Goal: Ask a question

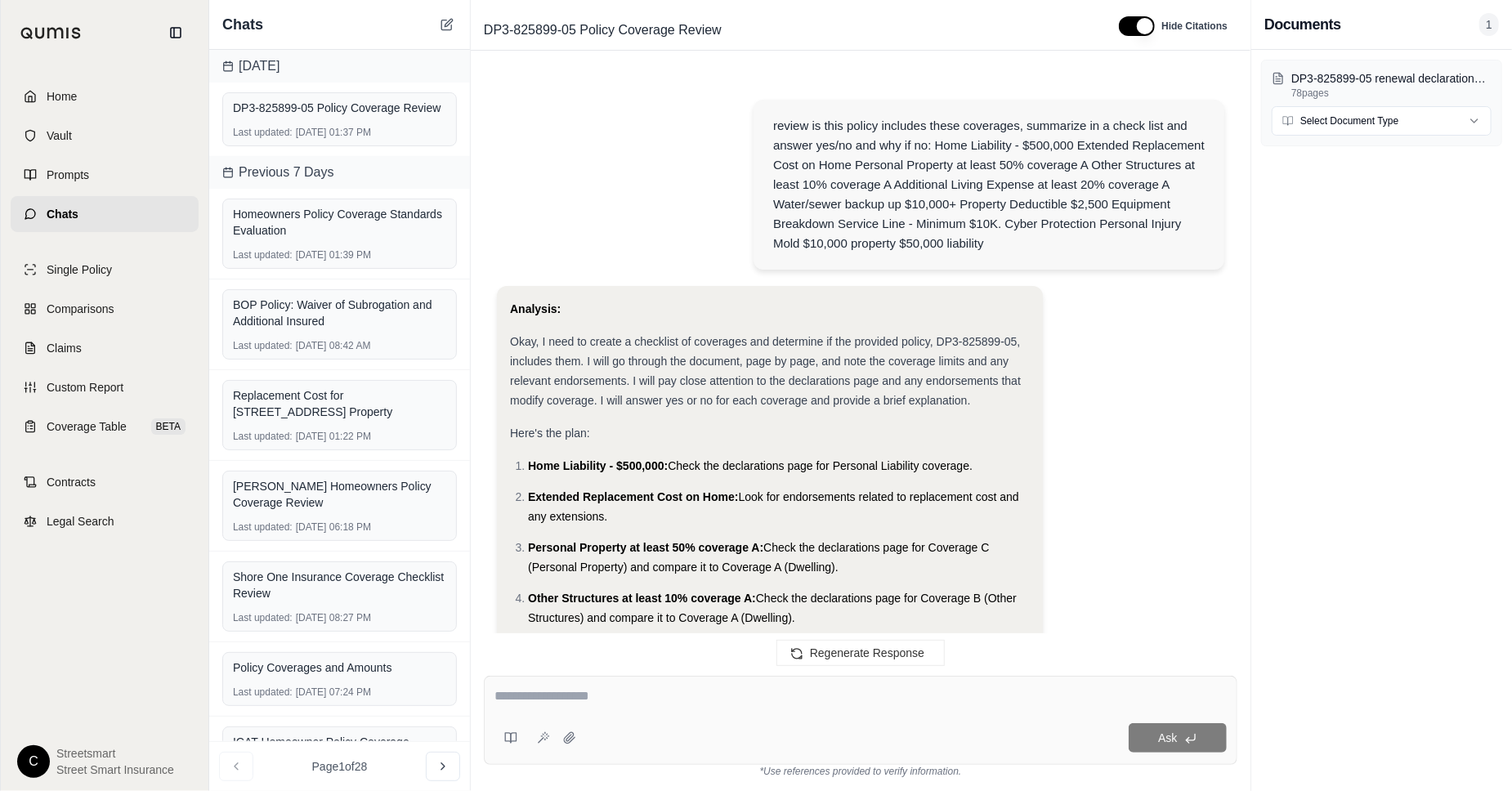
scroll to position [4836, 0]
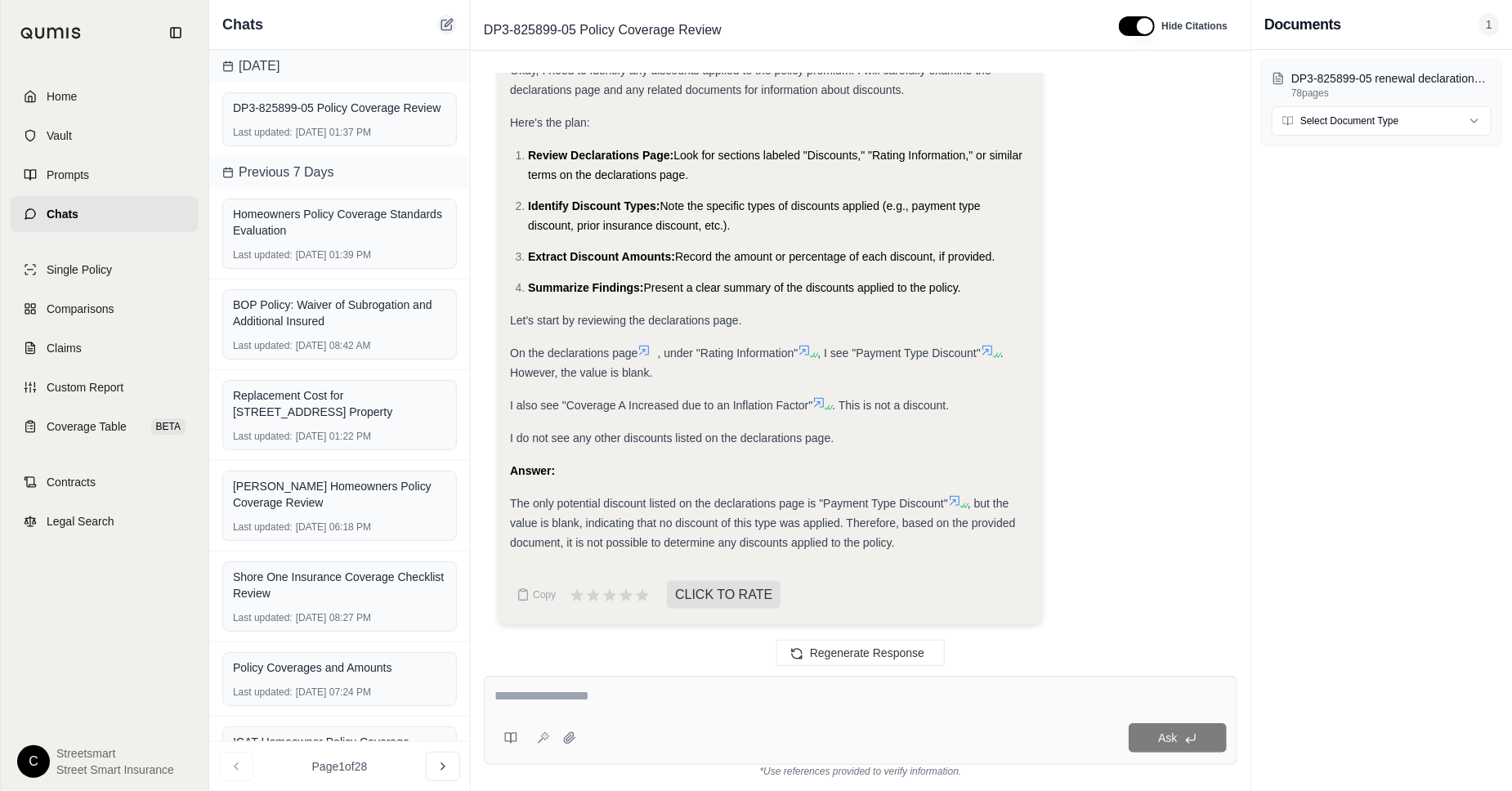
click at [436, 24] on div "Chats" at bounding box center [339, 25] width 261 height 50
click at [445, 23] on icon at bounding box center [447, 24] width 13 height 13
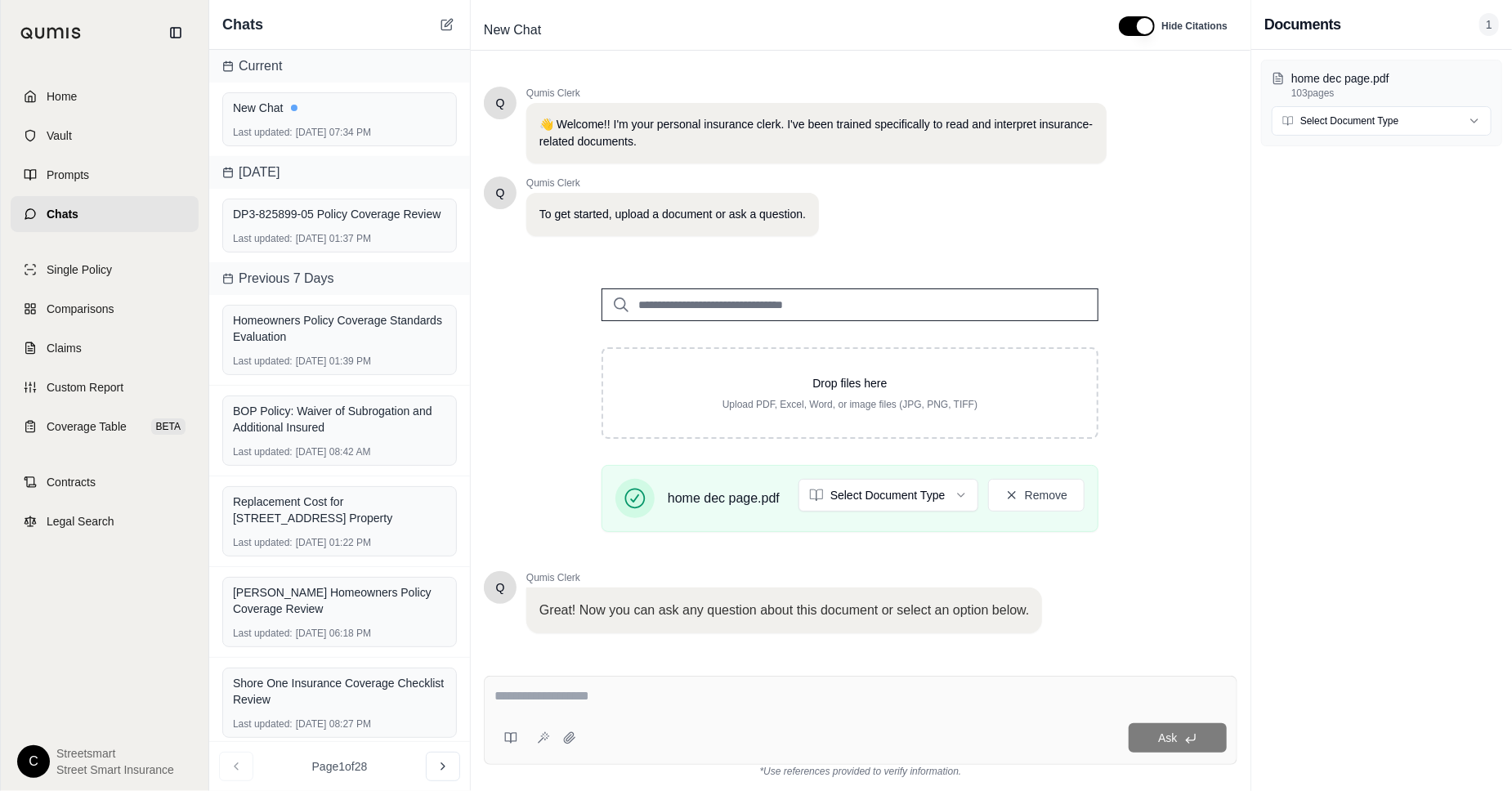
scroll to position [91, 0]
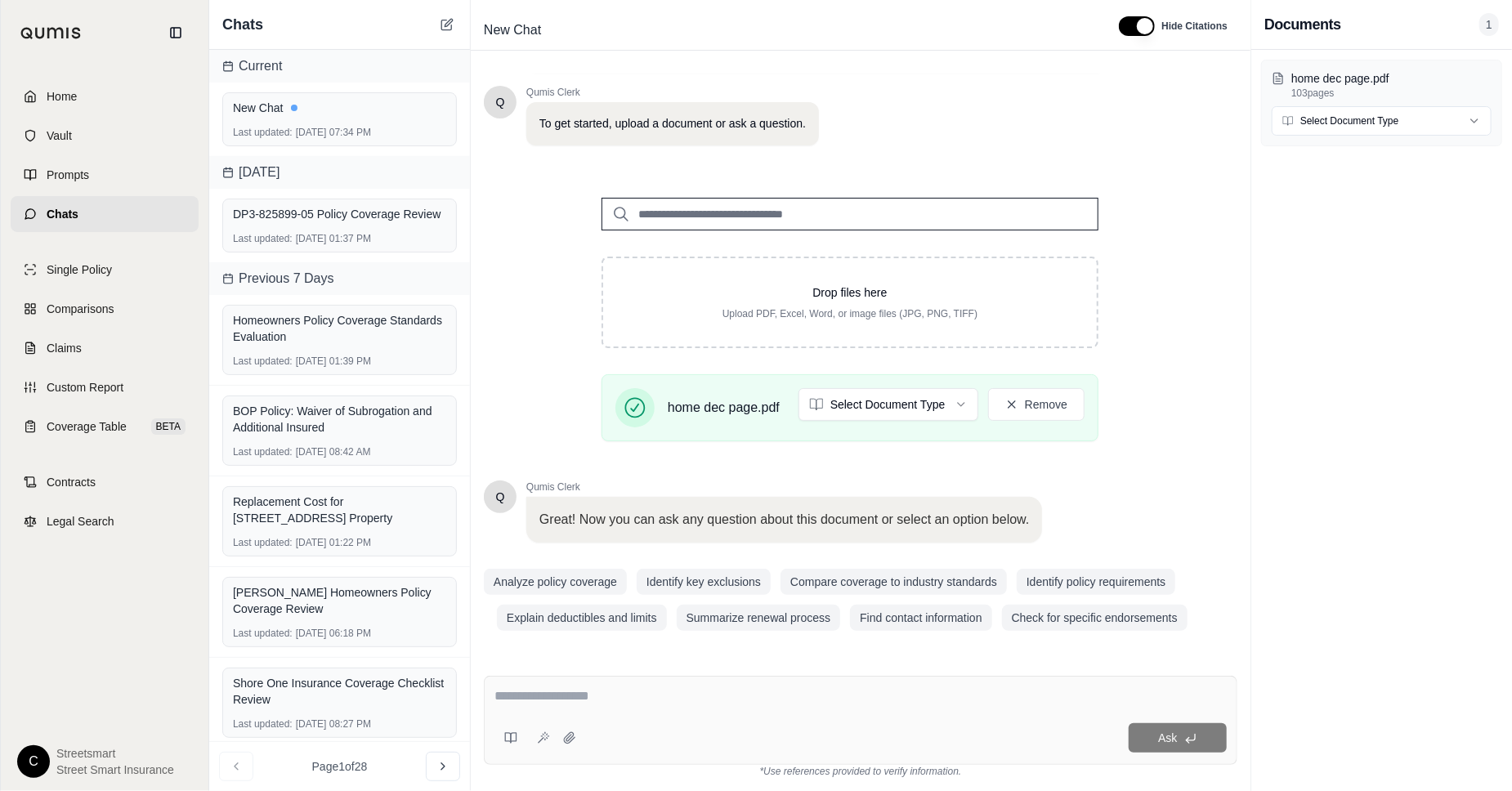
click at [627, 709] on div at bounding box center [861, 700] width 733 height 26
drag, startPoint x: 627, startPoint y: 709, endPoint x: 513, endPoint y: 680, distance: 117.6
click at [513, 680] on div "Ask" at bounding box center [861, 720] width 754 height 90
paste textarea "**********"
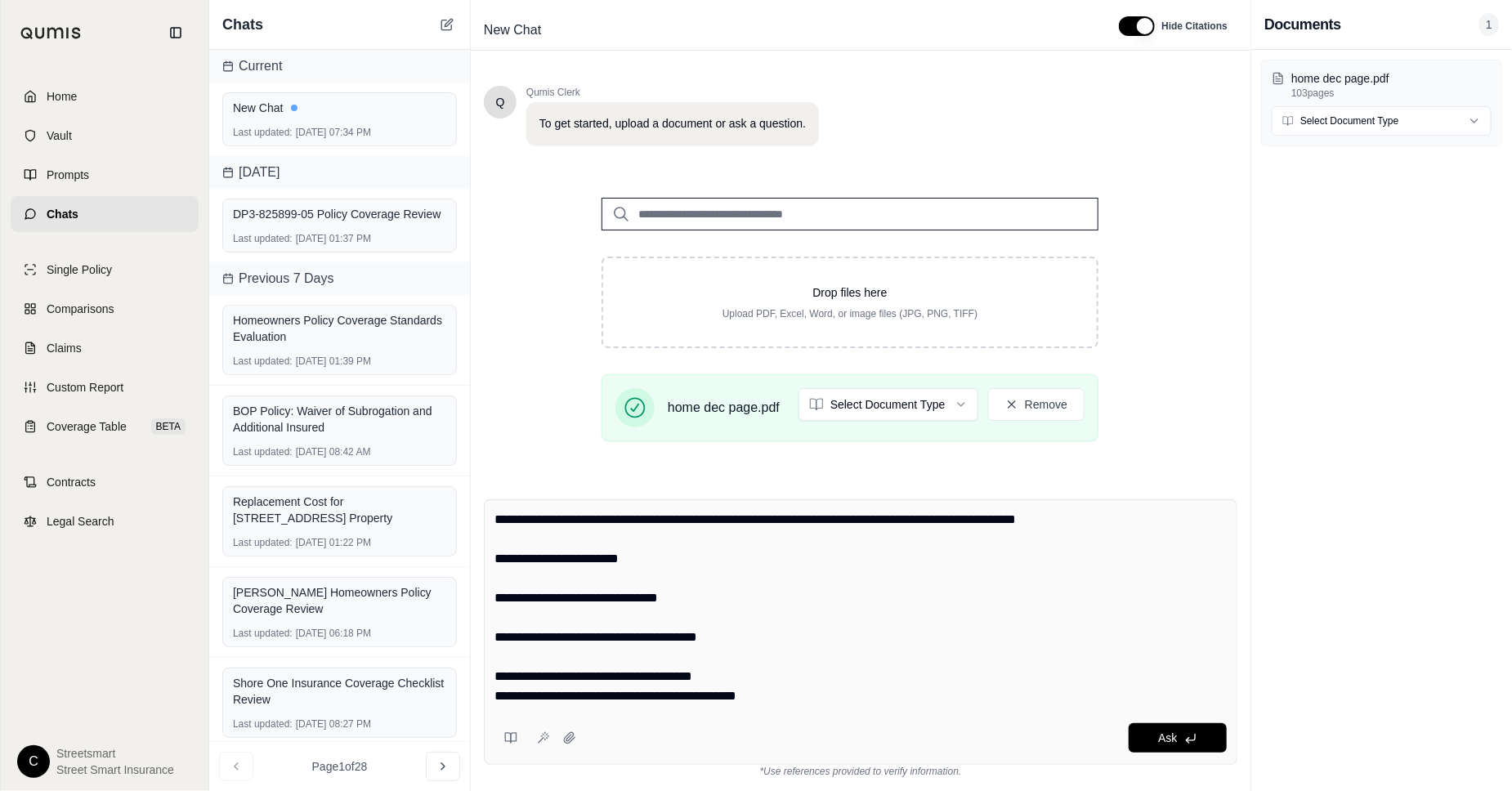
scroll to position [291, 0]
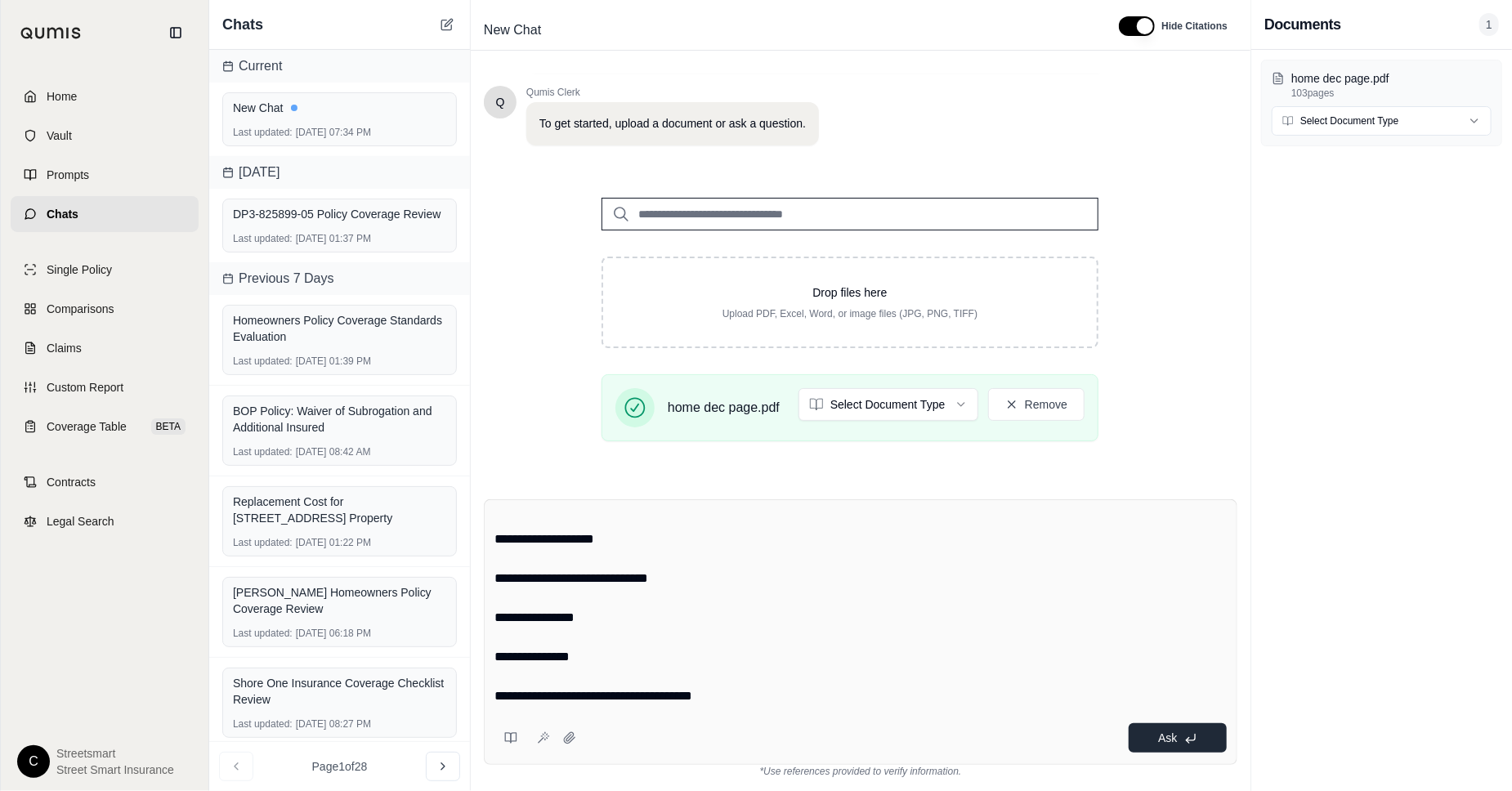
type textarea "**********"
click at [1184, 734] on icon at bounding box center [1190, 739] width 13 height 13
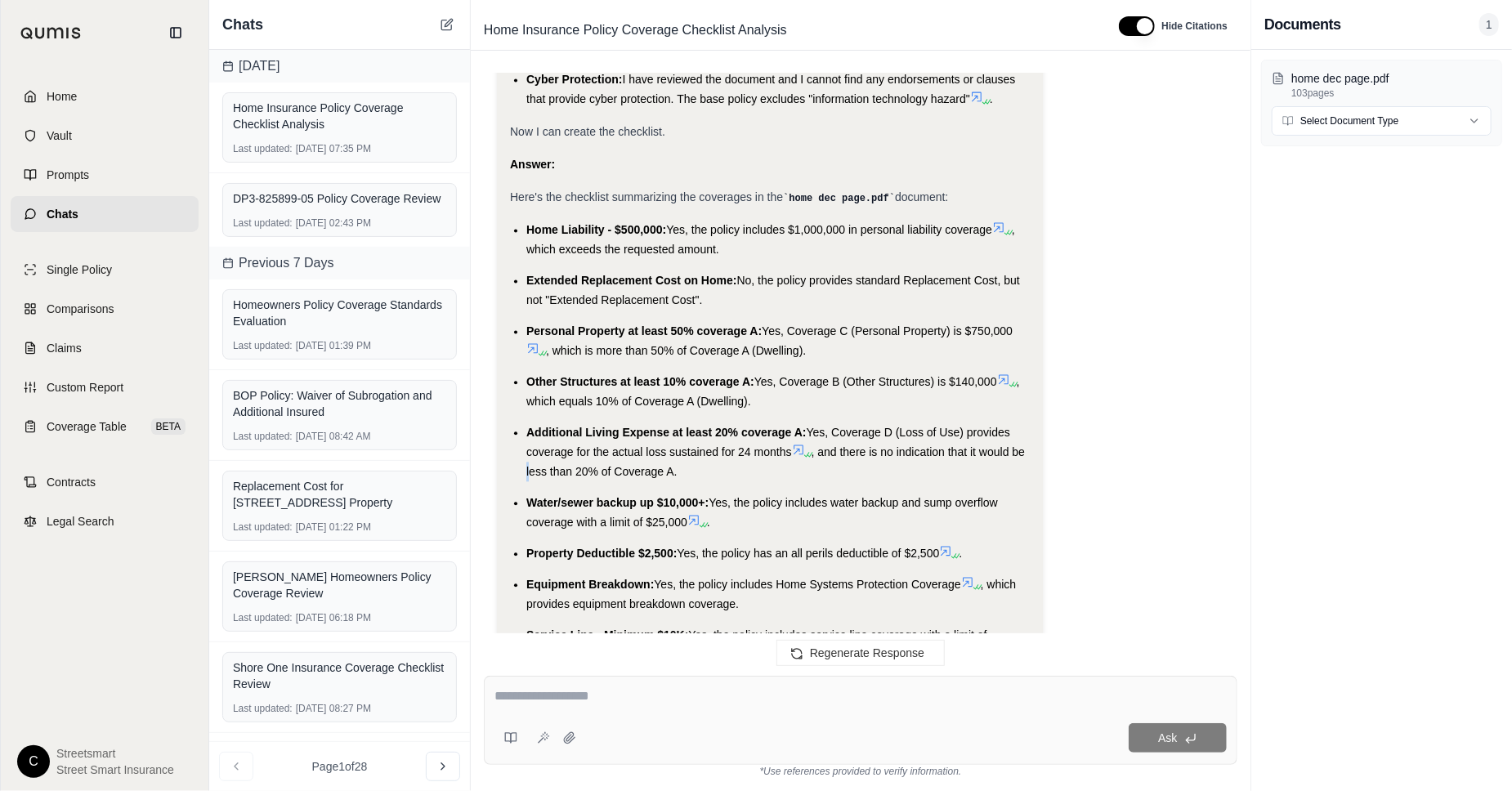
scroll to position [2335, 0]
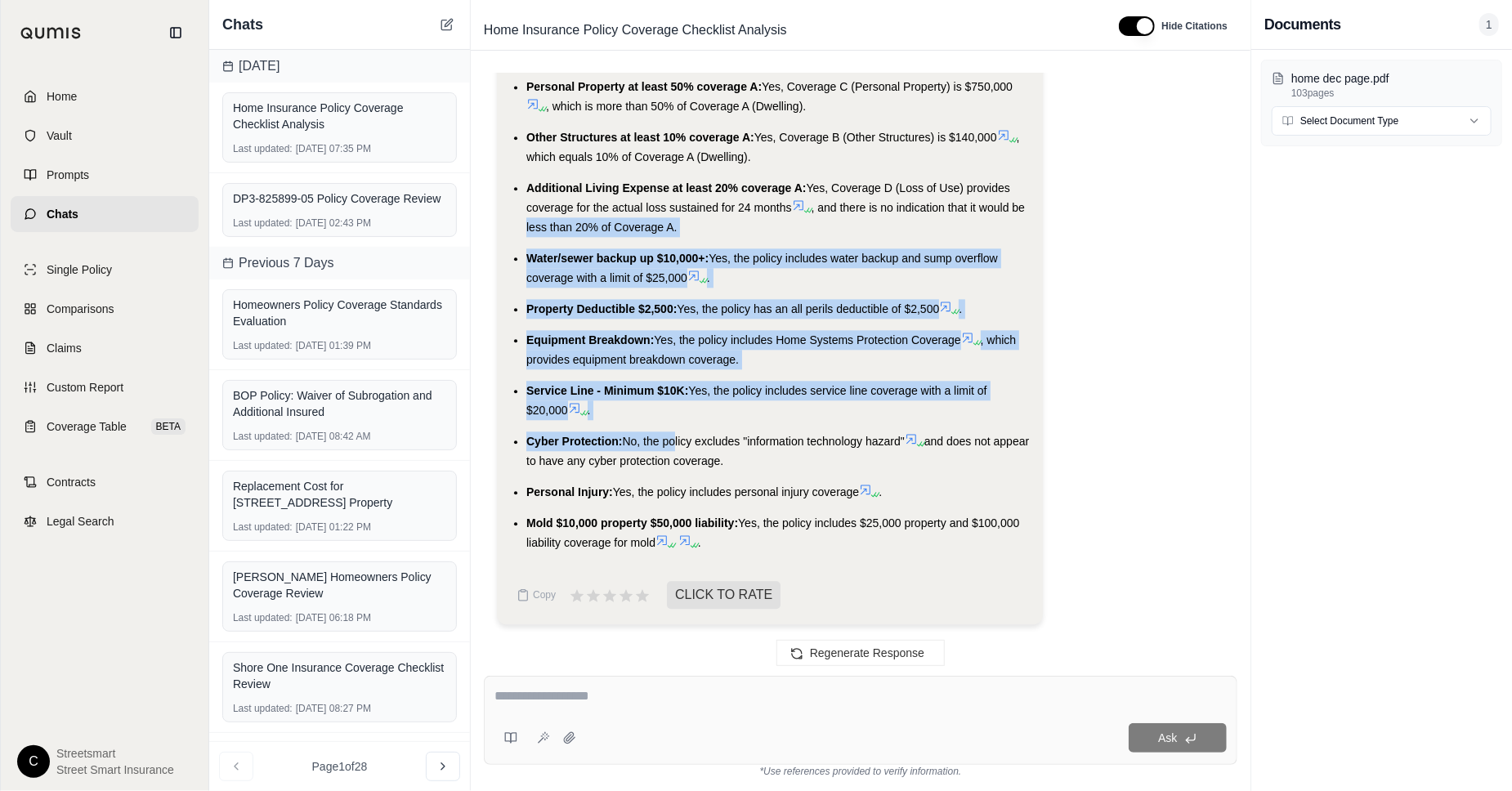
drag, startPoint x: 523, startPoint y: 227, endPoint x: 673, endPoint y: 447, distance: 266.3
click at [673, 447] on ul "Home Liability - $500,000: Yes, the policy includes $1,000,000 in personal liab…" at bounding box center [770, 264] width 520 height 578
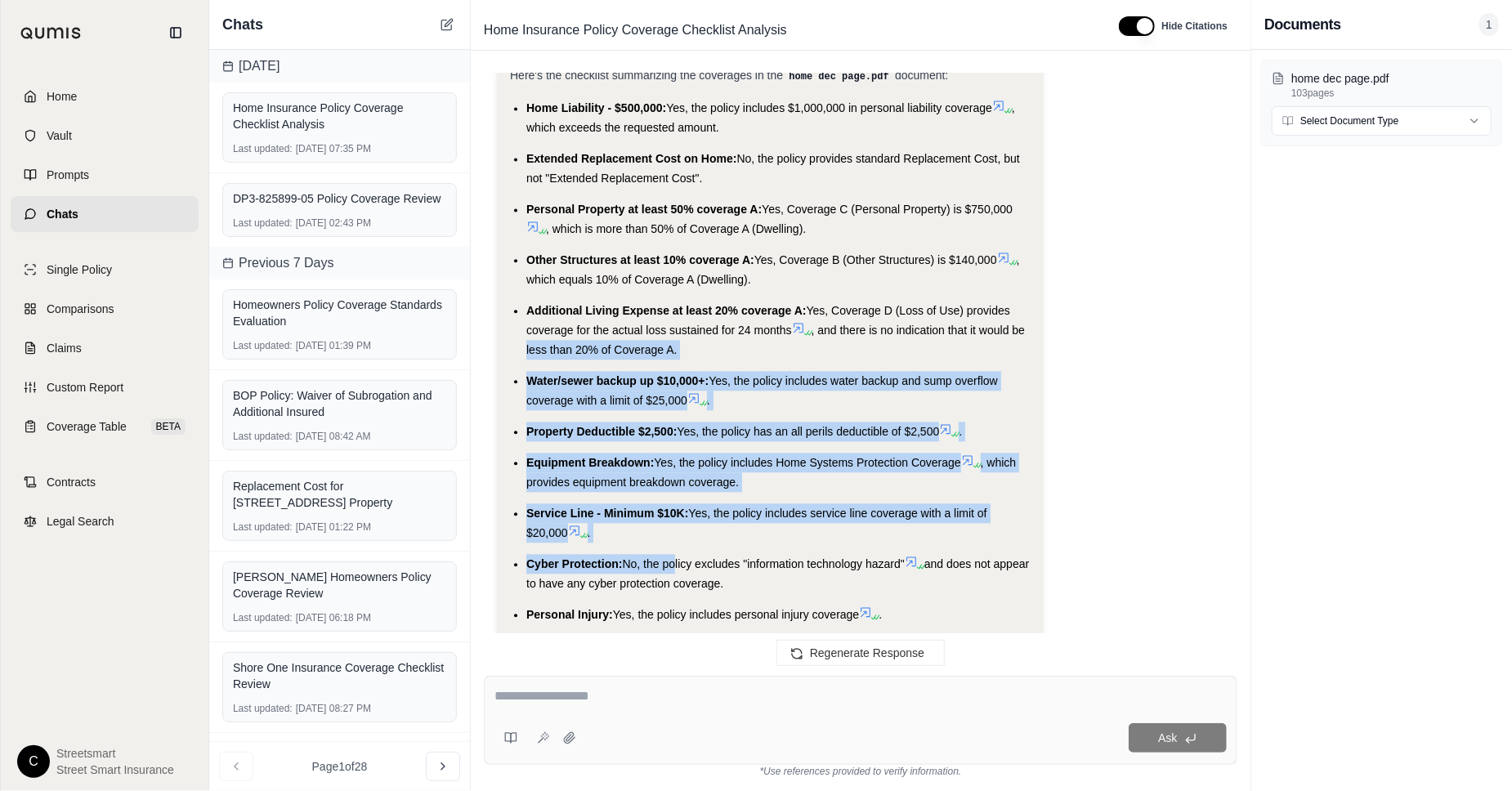
scroll to position [2090, 0]
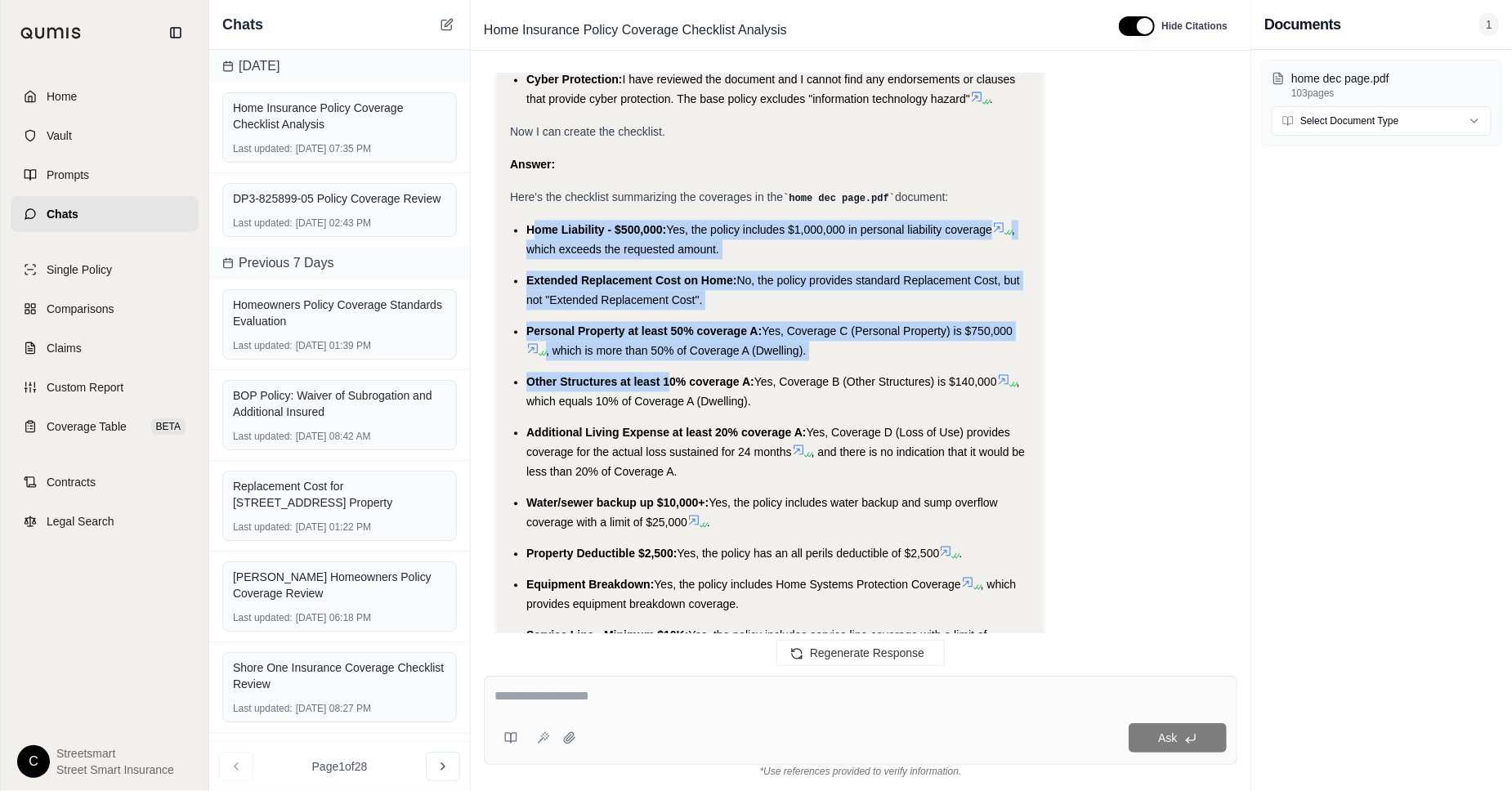
drag, startPoint x: 530, startPoint y: 227, endPoint x: 669, endPoint y: 381, distance: 207.5
click at [669, 381] on ul "Home Liability - $500,000: Yes, the policy includes $1,000,000 in personal liab…" at bounding box center [770, 509] width 520 height 578
click at [530, 229] on span "Home Liability - $500,000:" at bounding box center [596, 229] width 140 height 13
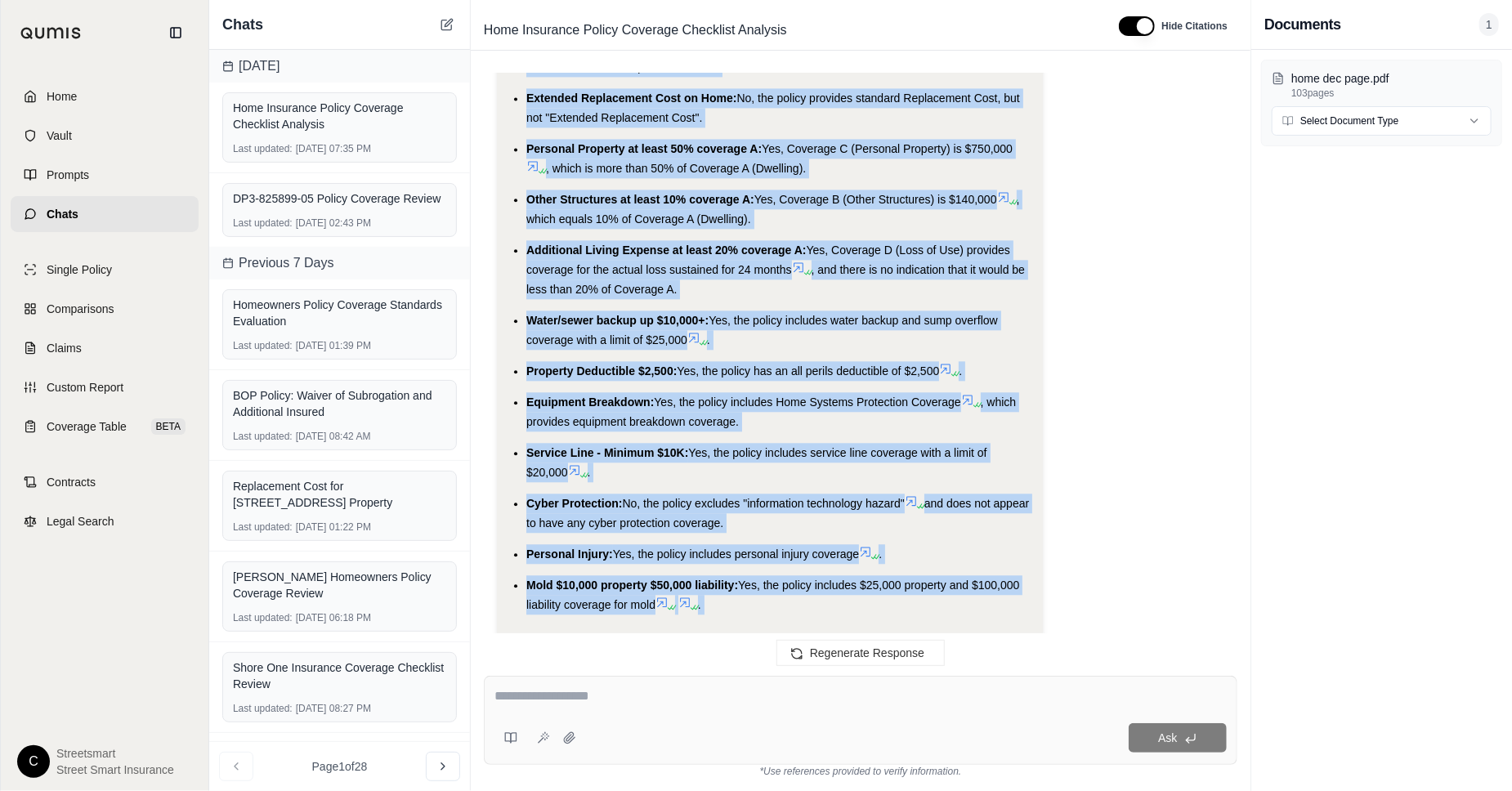
scroll to position [2308, 0]
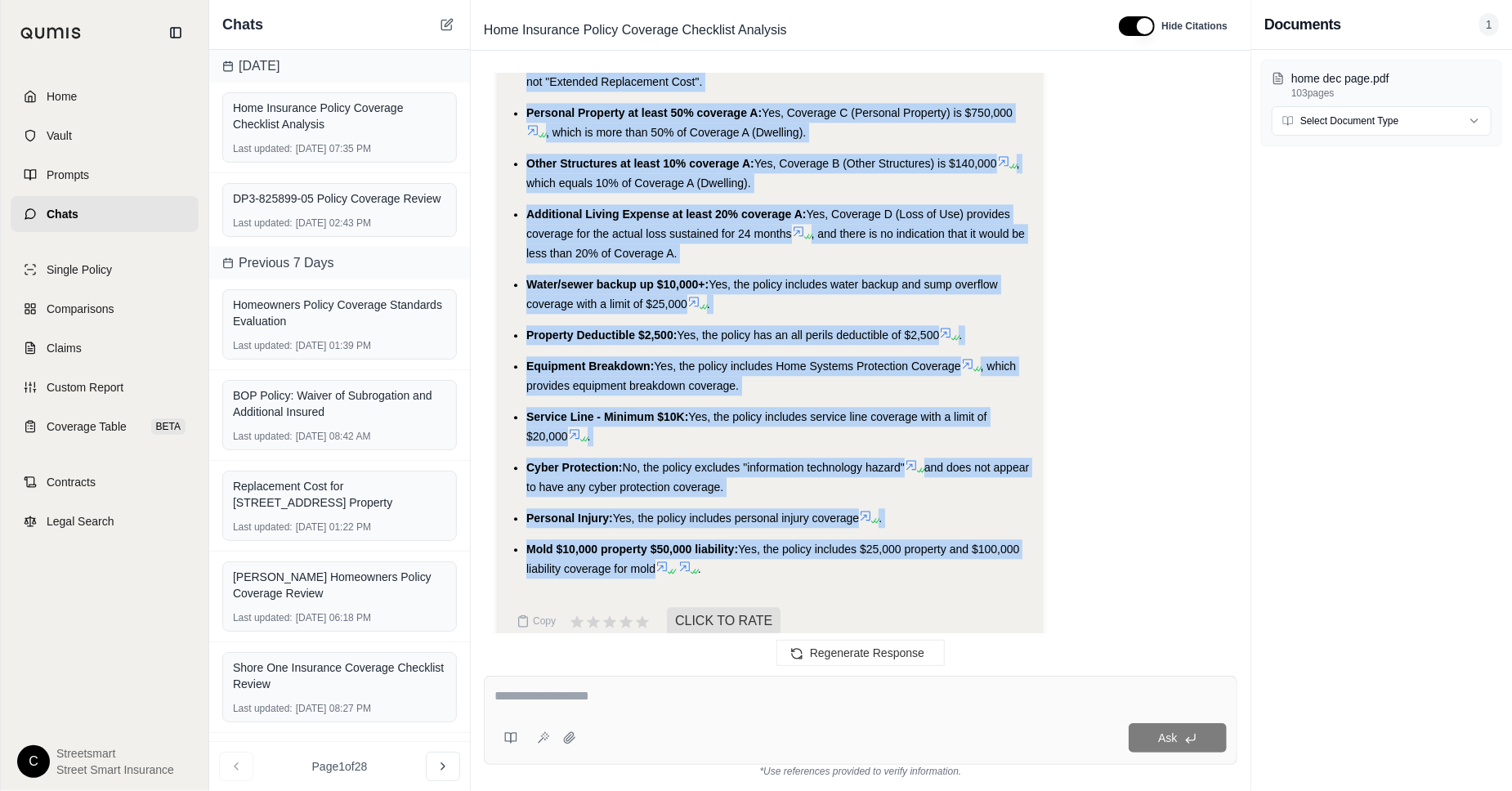
drag, startPoint x: 527, startPoint y: 230, endPoint x: 659, endPoint y: 576, distance: 370.3
click at [659, 576] on ul "Home Liability - $500,000: Yes, the policy includes $1,000,000 in personal liab…" at bounding box center [770, 290] width 520 height 578
copy ul "Home Liability - $500,000: Yes, the policy includes $1,000,000 in personal liab…"
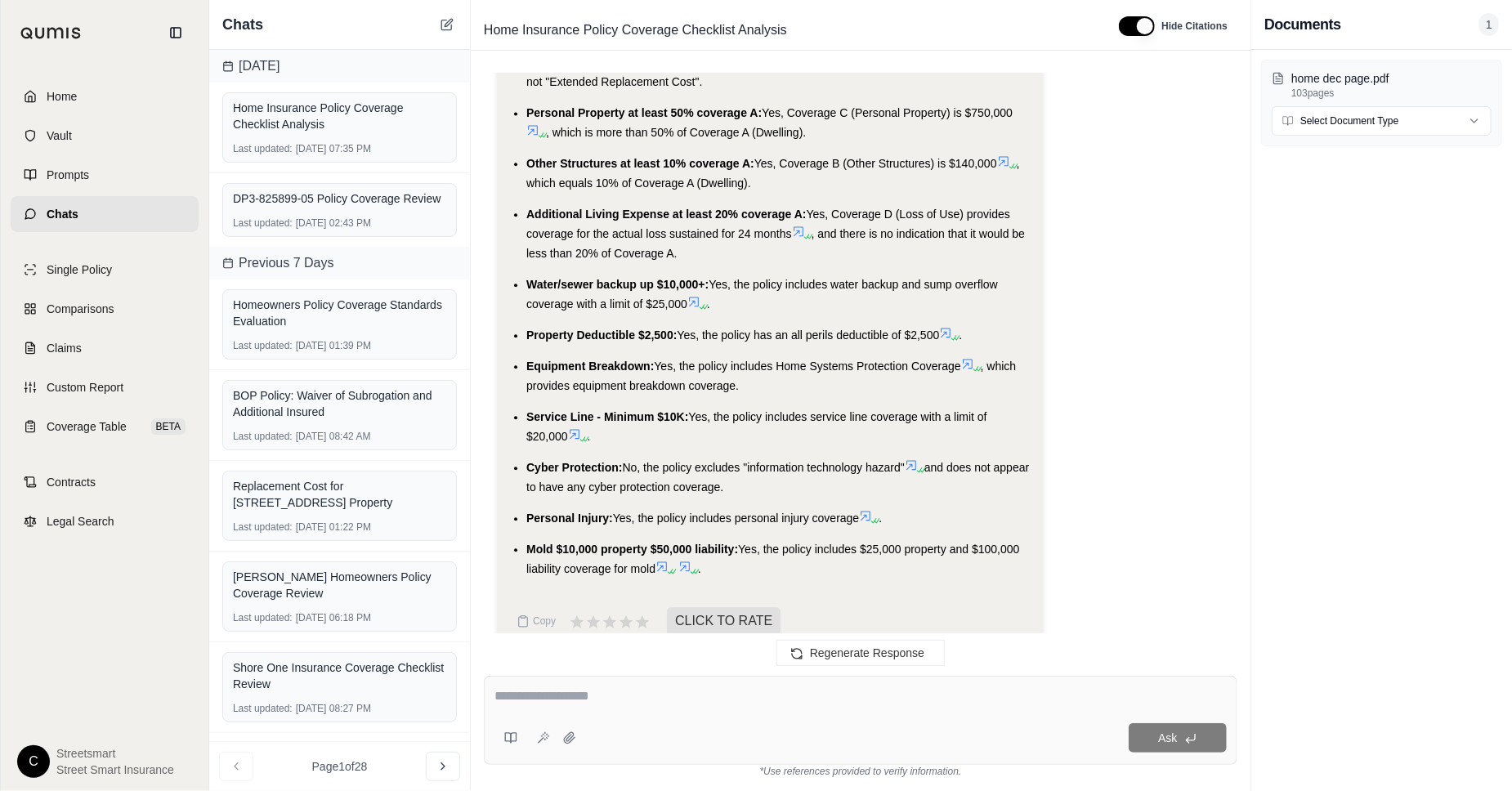
click at [653, 697] on textarea at bounding box center [861, 697] width 733 height 20
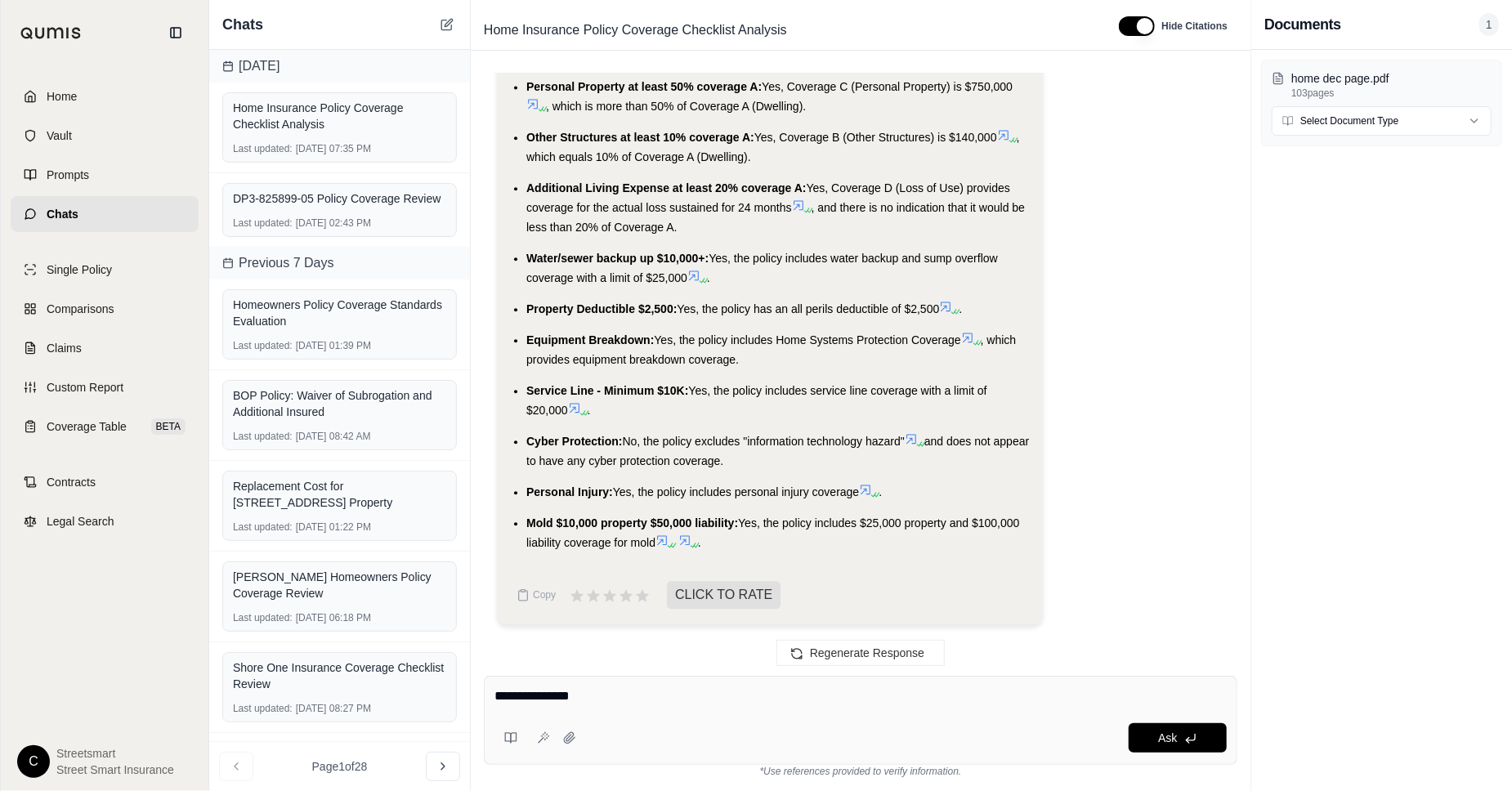
type textarea "**********"
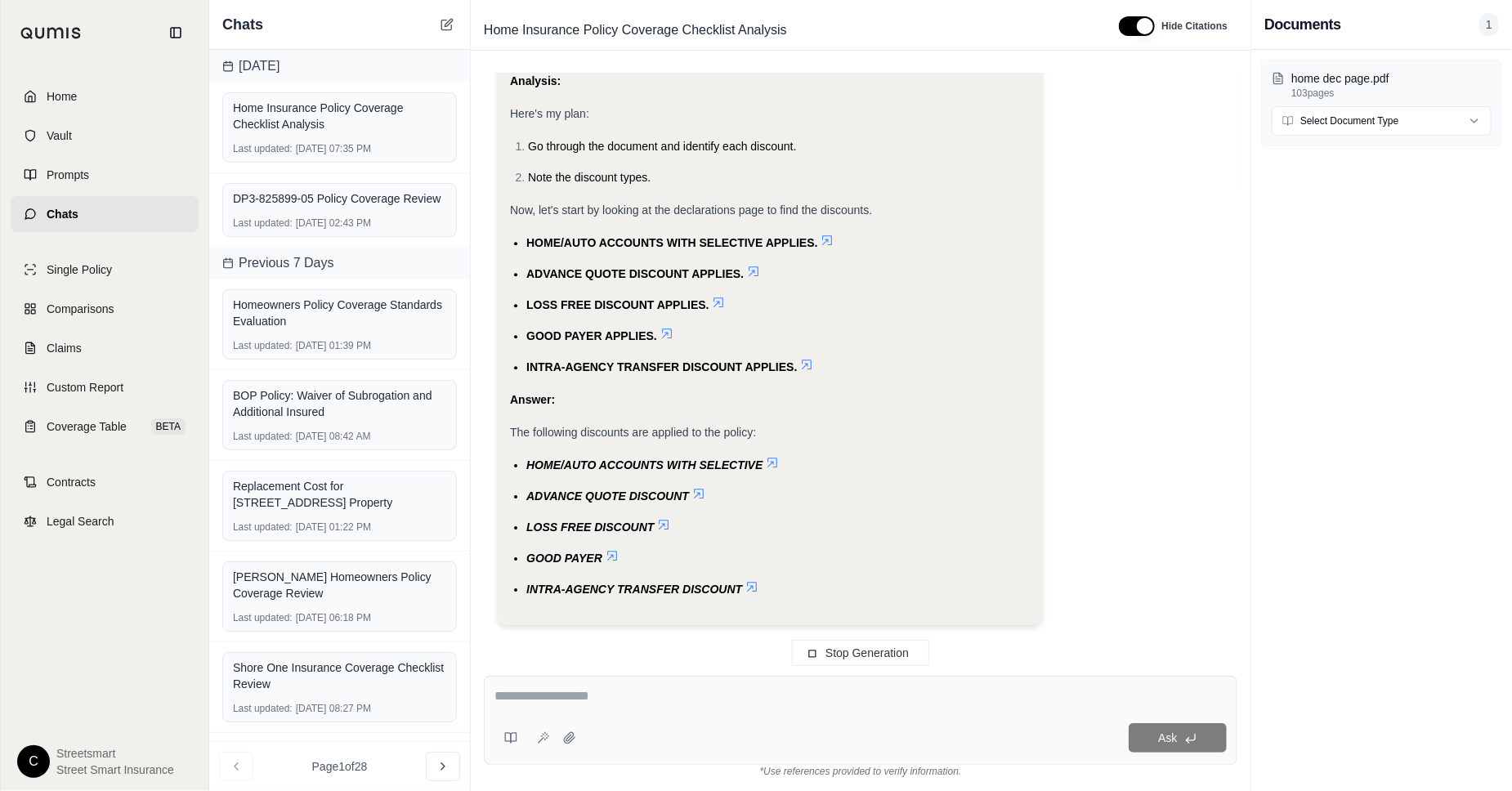
scroll to position [3004, 0]
drag, startPoint x: 526, startPoint y: 464, endPoint x: 705, endPoint y: 590, distance: 218.9
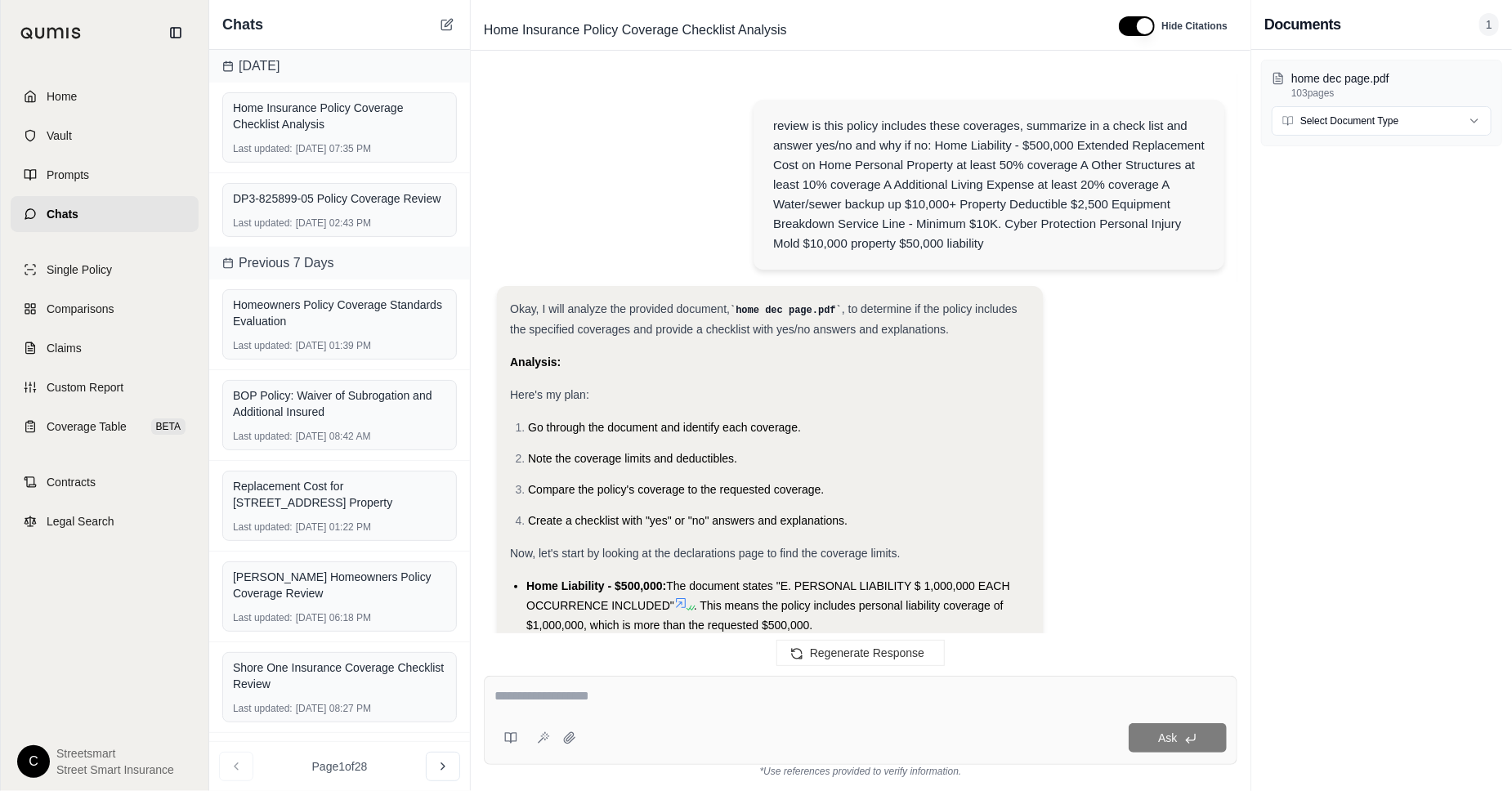
scroll to position [3094, 0]
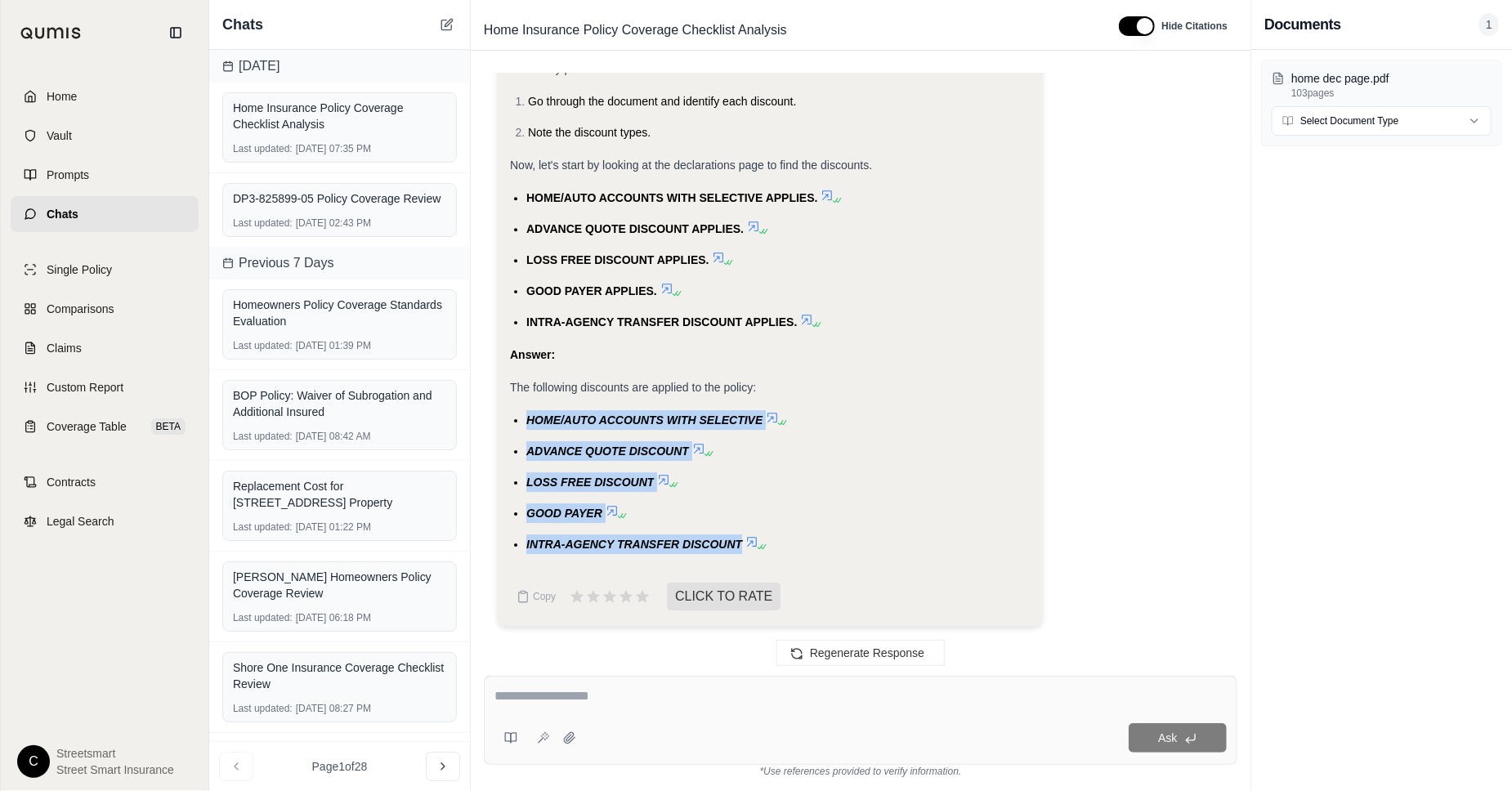
drag, startPoint x: 527, startPoint y: 411, endPoint x: 739, endPoint y: 554, distance: 255.7
click at [739, 554] on div "Okay, I will analyze the provided document, home dec page.pdf , to determine wh…" at bounding box center [770, 271] width 520 height 594
copy ul "HOME/AUTO ACCOUNTS WITH SELECTIVE ADVANCE QUOTE DISCOUNT LOSS FREE DISCOUNT GOO…"
click at [446, 29] on icon at bounding box center [447, 24] width 13 height 13
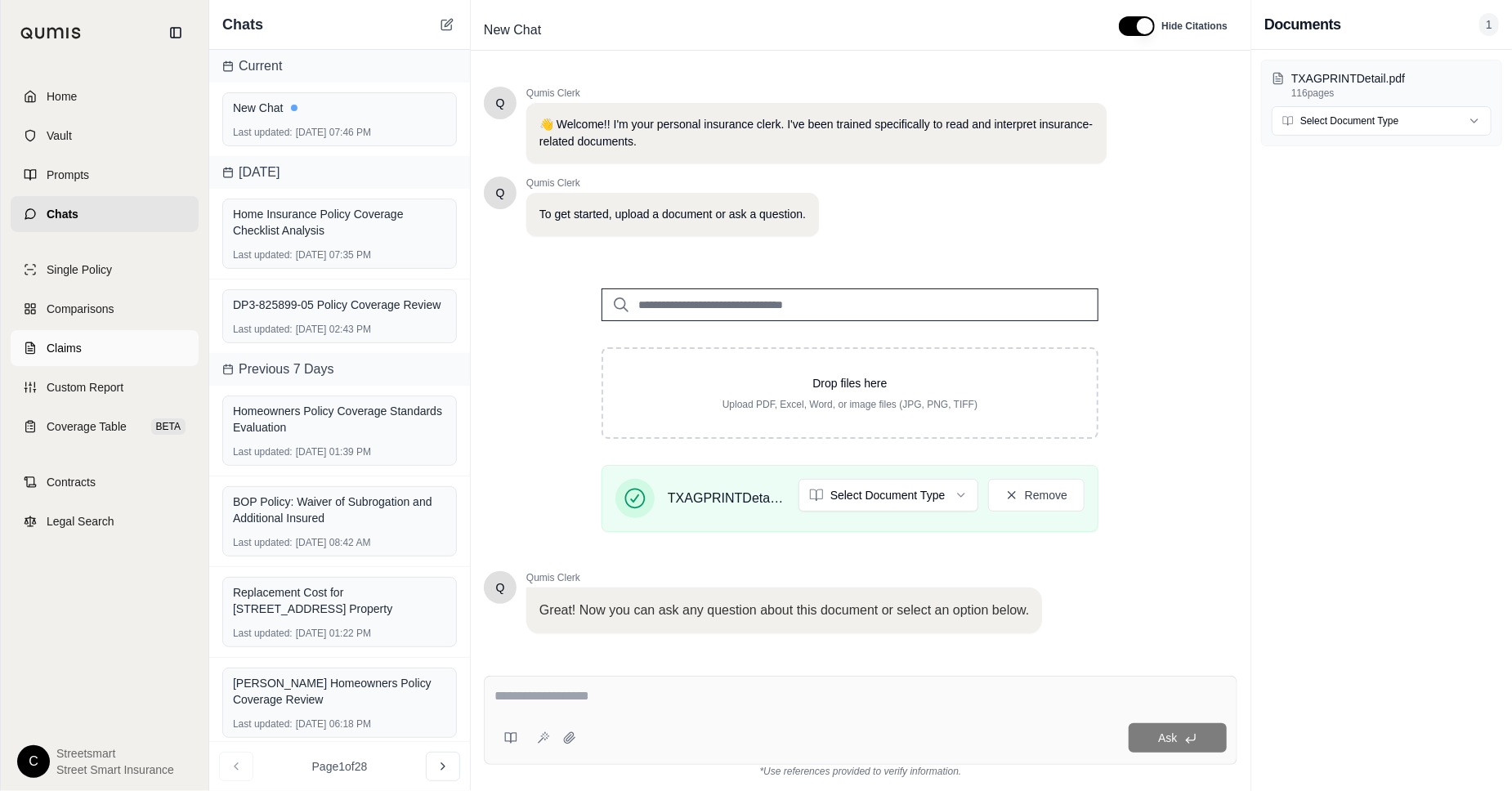
scroll to position [91, 0]
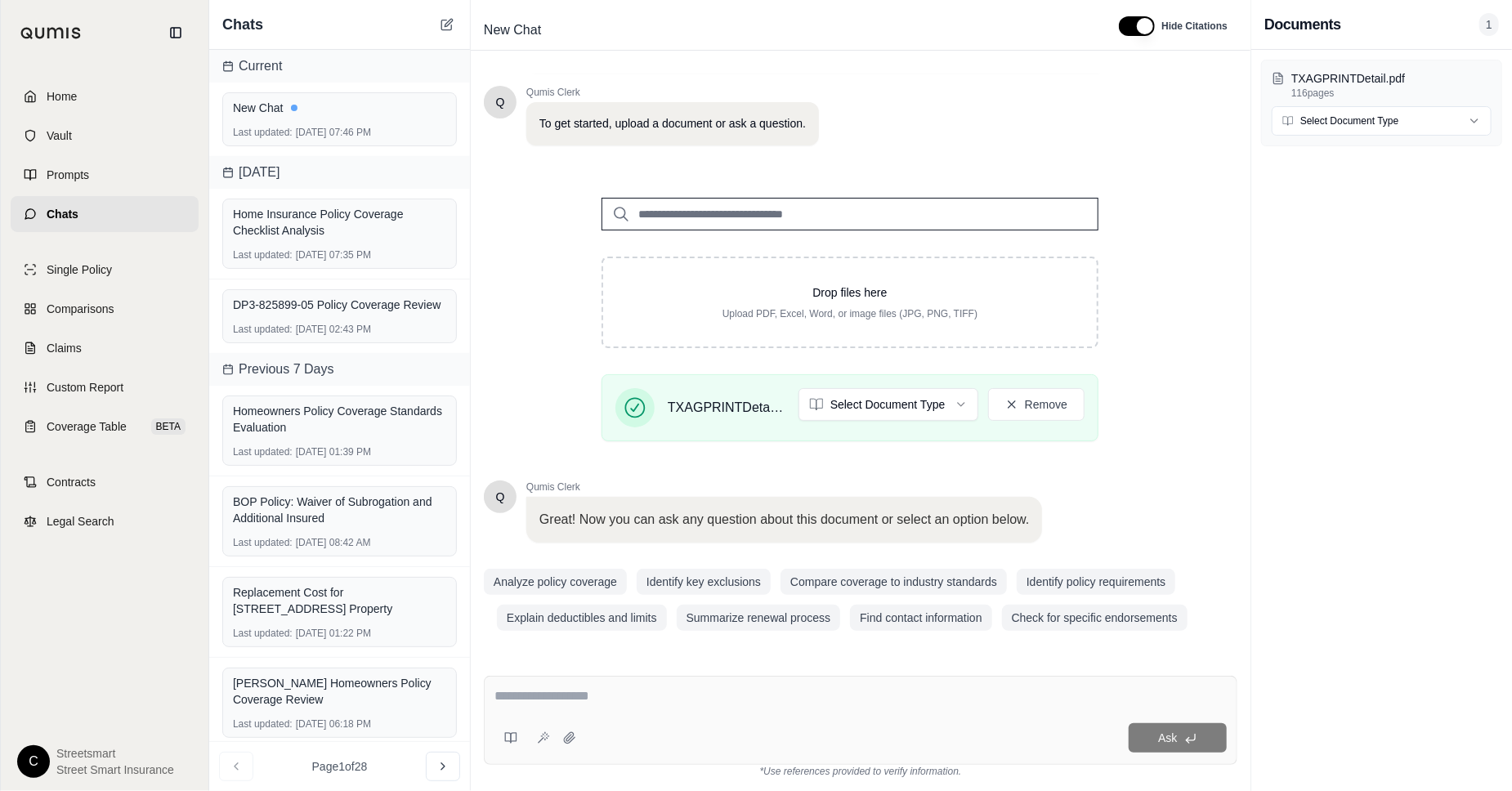
click at [604, 685] on div "Ask" at bounding box center [861, 720] width 754 height 90
paste textarea "**********"
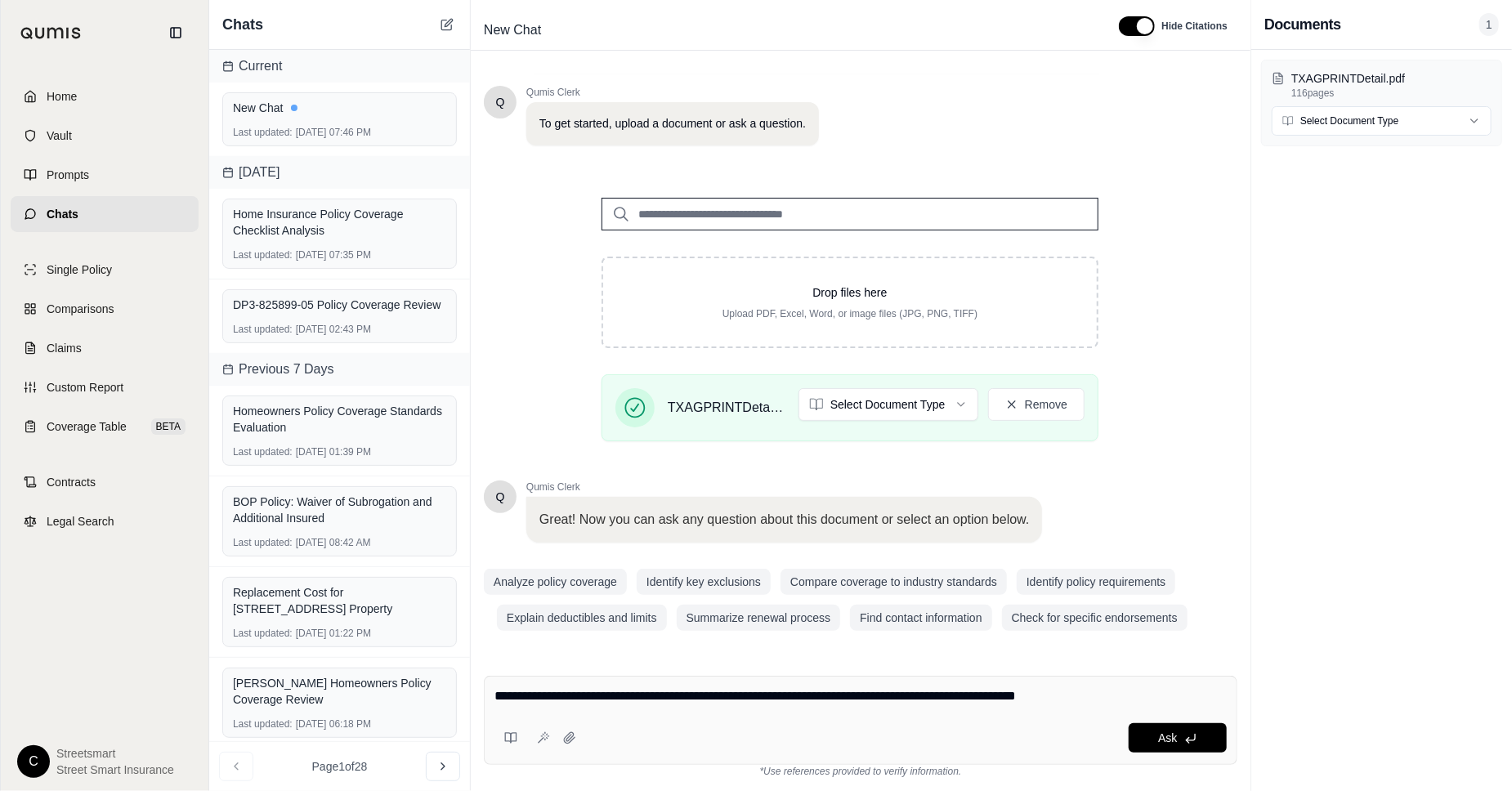
paste textarea "**********"
click at [1165, 685] on div "**********" at bounding box center [861, 720] width 754 height 90
paste textarea "**********"
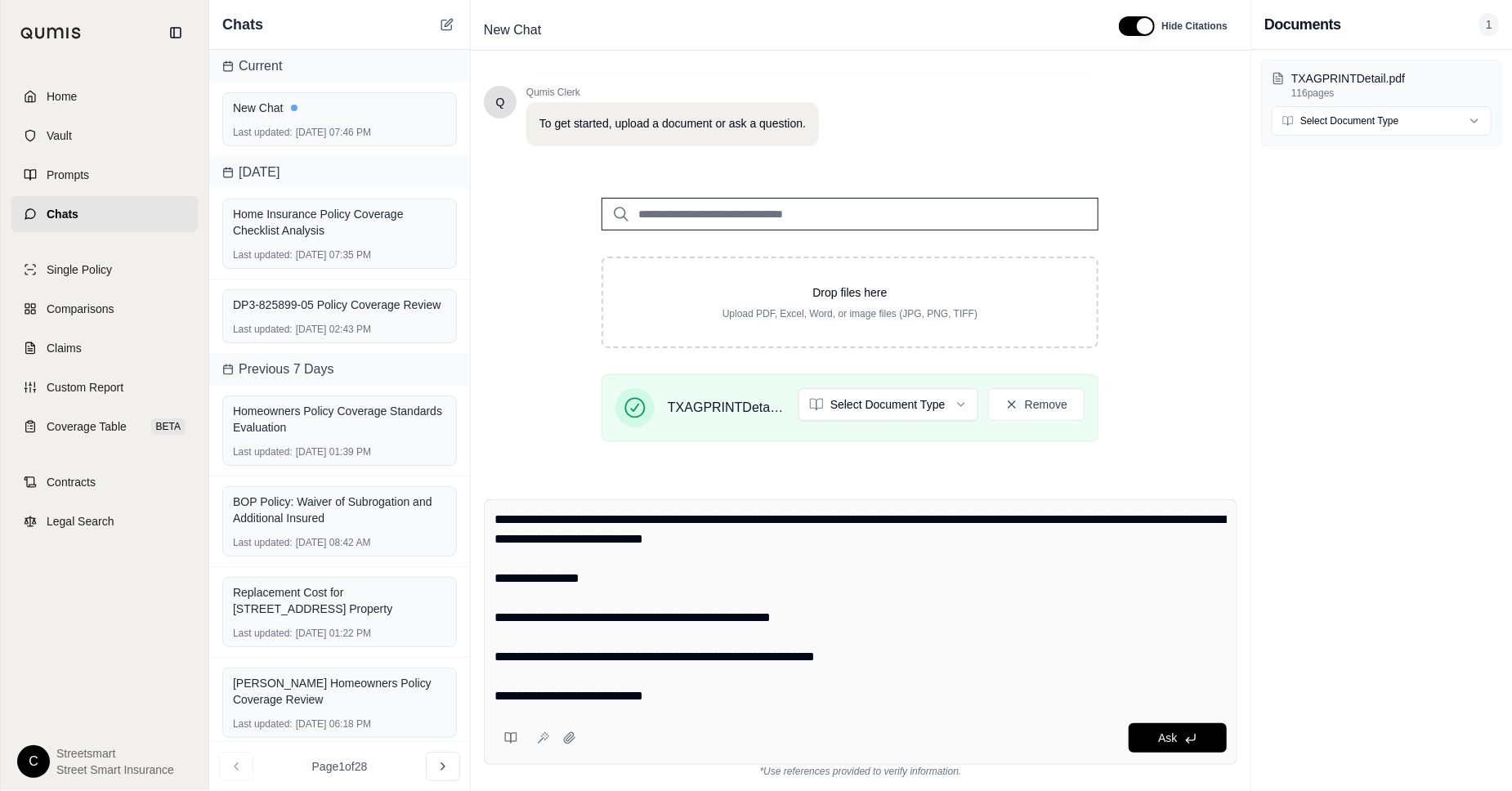
scroll to position [75, 0]
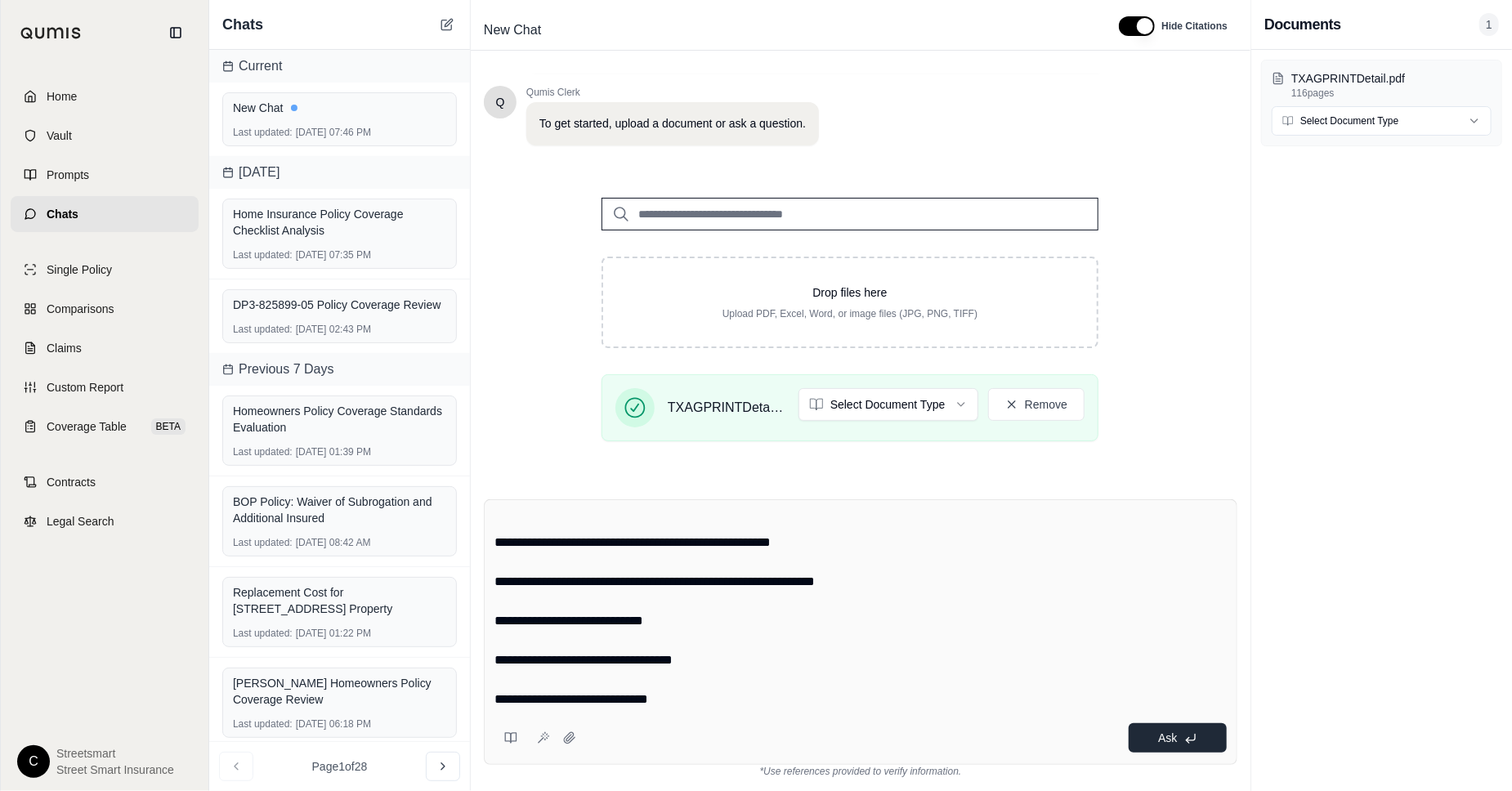
type textarea "**********"
click at [1184, 748] on button "Ask" at bounding box center [1179, 739] width 98 height 30
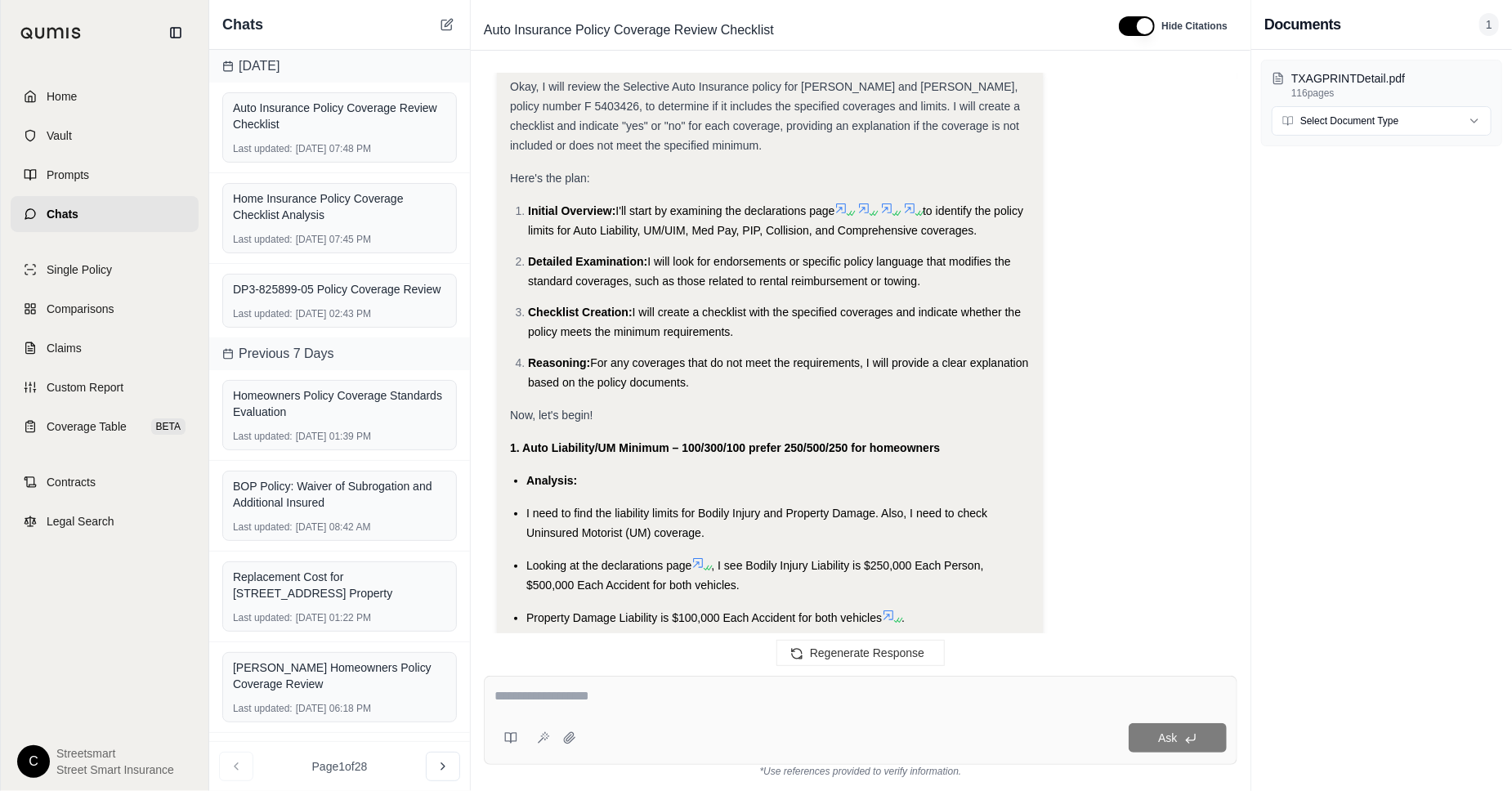
scroll to position [0, 0]
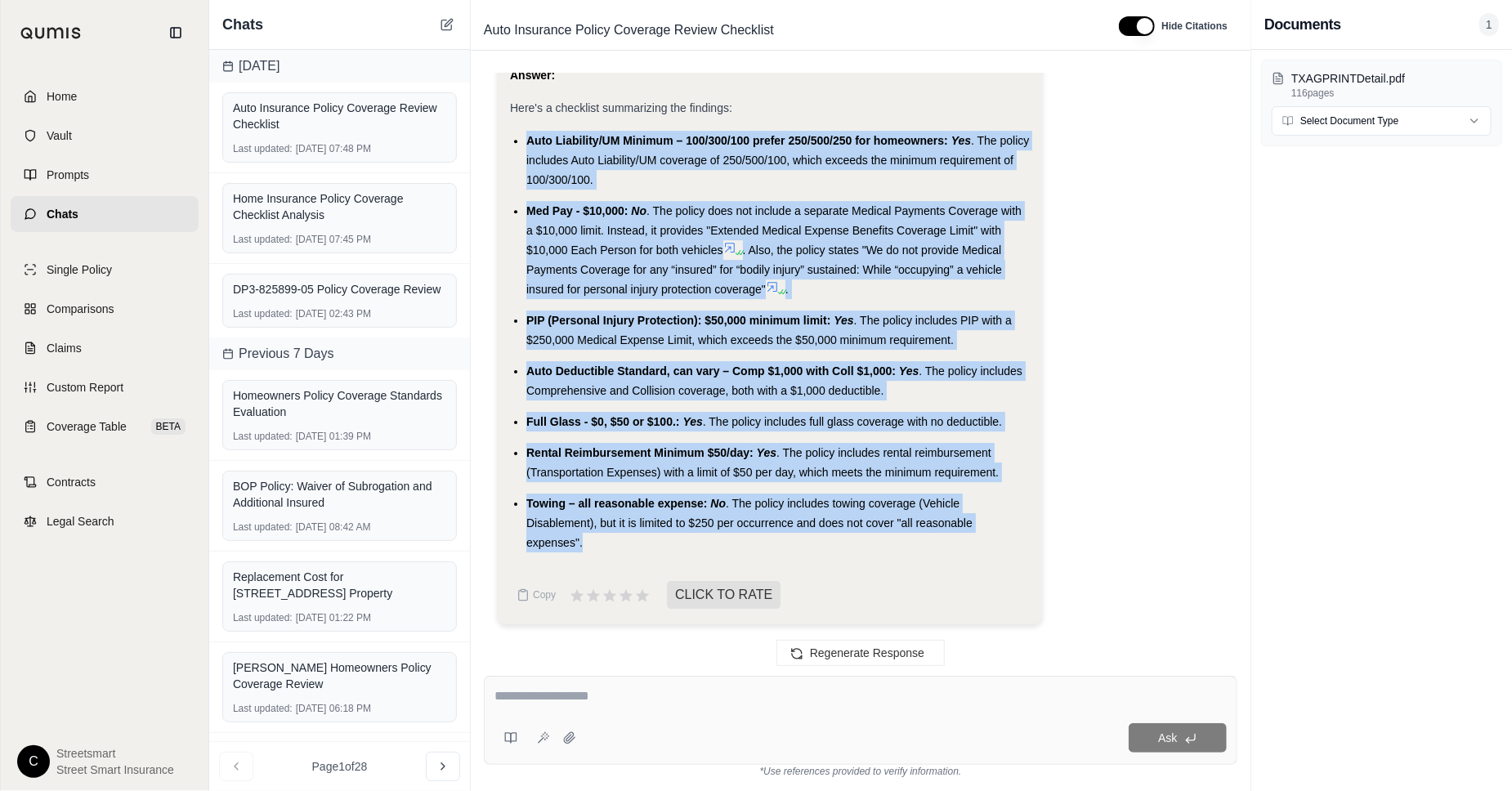
drag, startPoint x: 524, startPoint y: 142, endPoint x: 820, endPoint y: 549, distance: 503.3
click at [820, 549] on ul "Auto Liability/UM Minimum – 100/300/100 prefer 250/500/250 for homeowners: Yes …" at bounding box center [770, 341] width 520 height 422
copy ul "Lore Ipsumdolo/SI Ametcon – 039/871/448 adipis 573/722/795 eli seddoeiusm: Tem …"
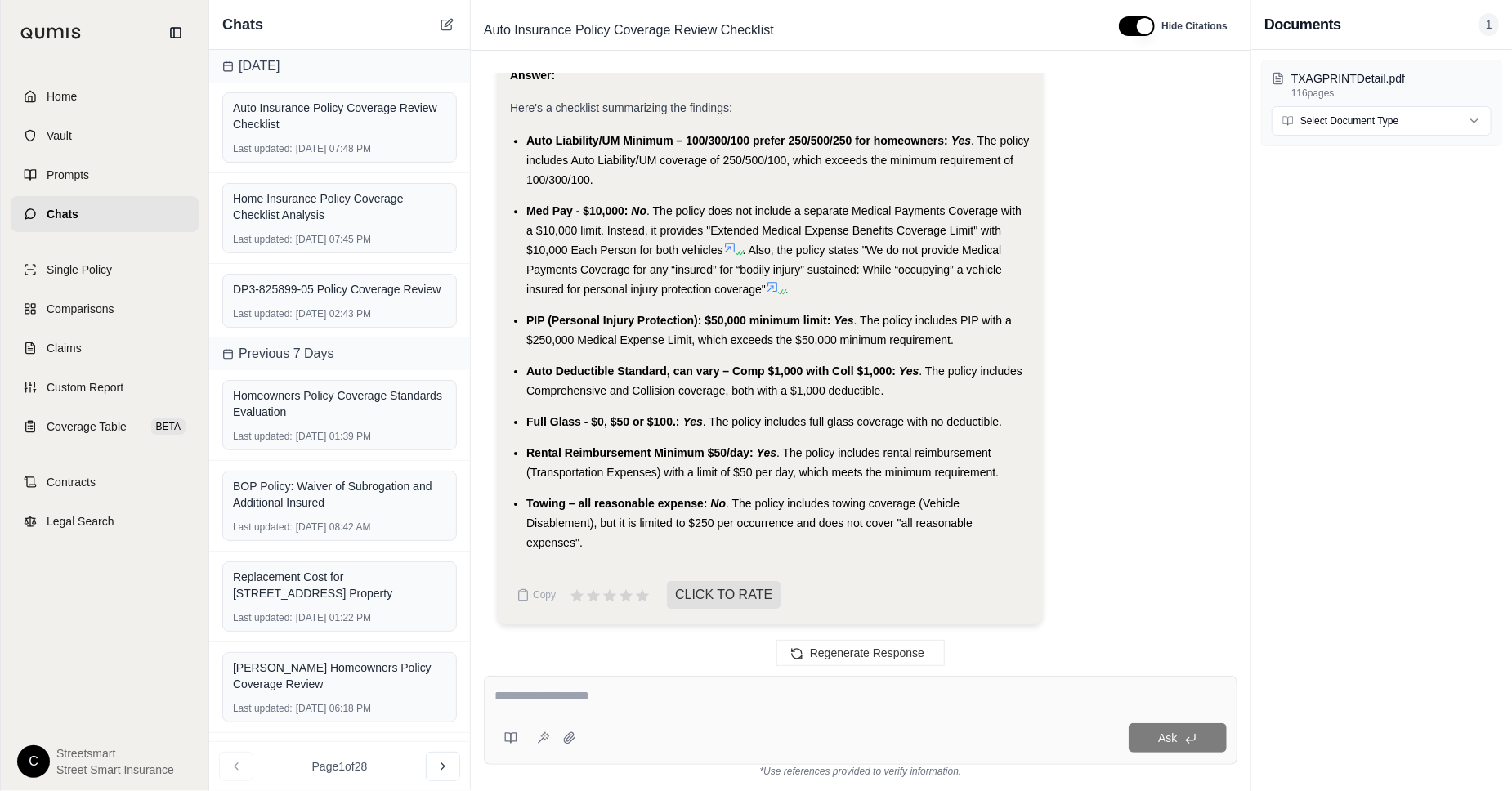
click at [870, 720] on div "Ask" at bounding box center [861, 720] width 754 height 90
type textarea "**********"
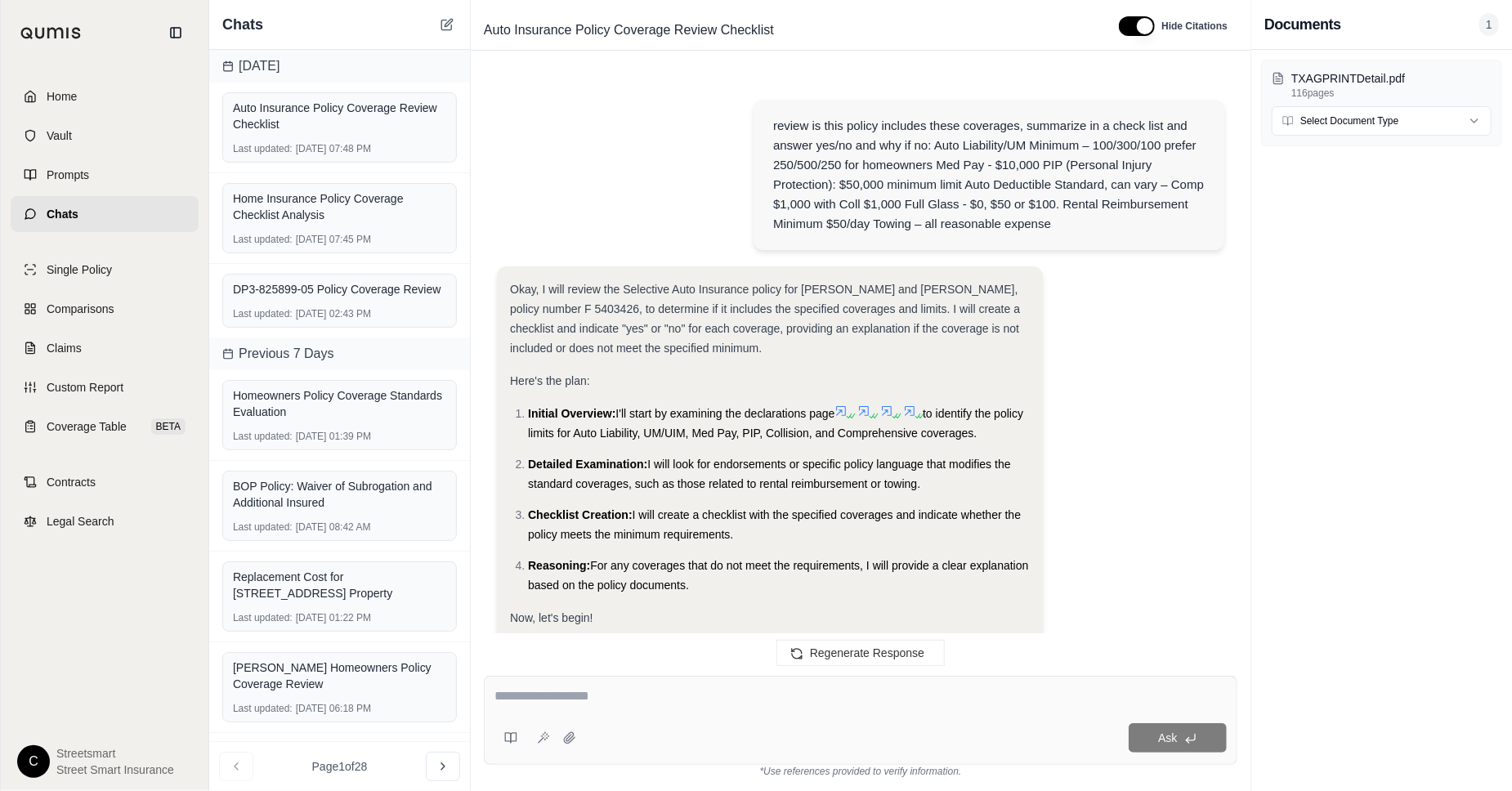
scroll to position [4100, 0]
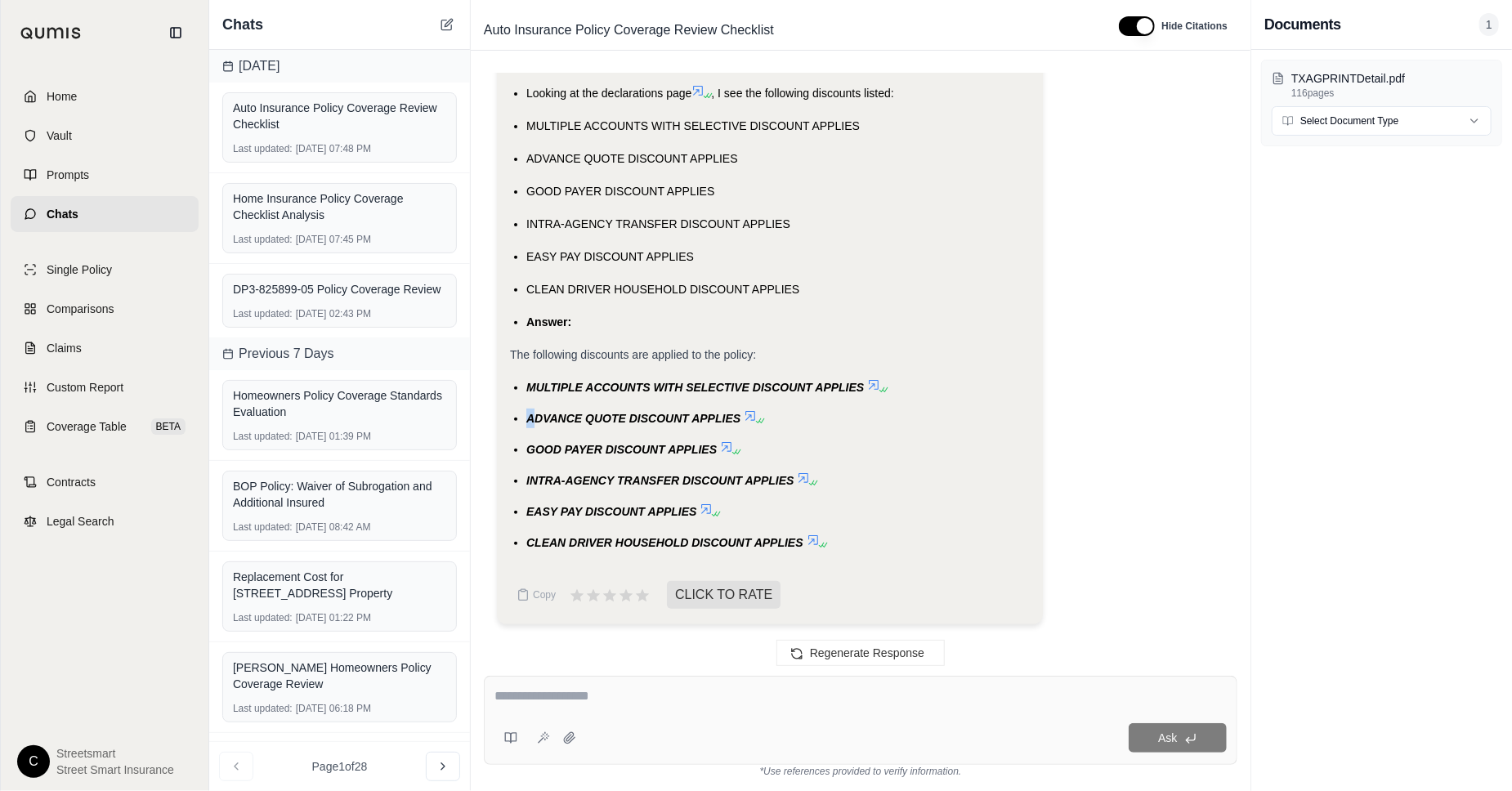
click at [533, 423] on span "ADVANCE QUOTE DISCOUNT APPLIES" at bounding box center [634, 418] width 214 height 13
click at [528, 381] on span "MULTIPLE ACCOUNTS WITH SELECTIVE DISCOUNT APPLIES" at bounding box center [695, 387] width 337 height 13
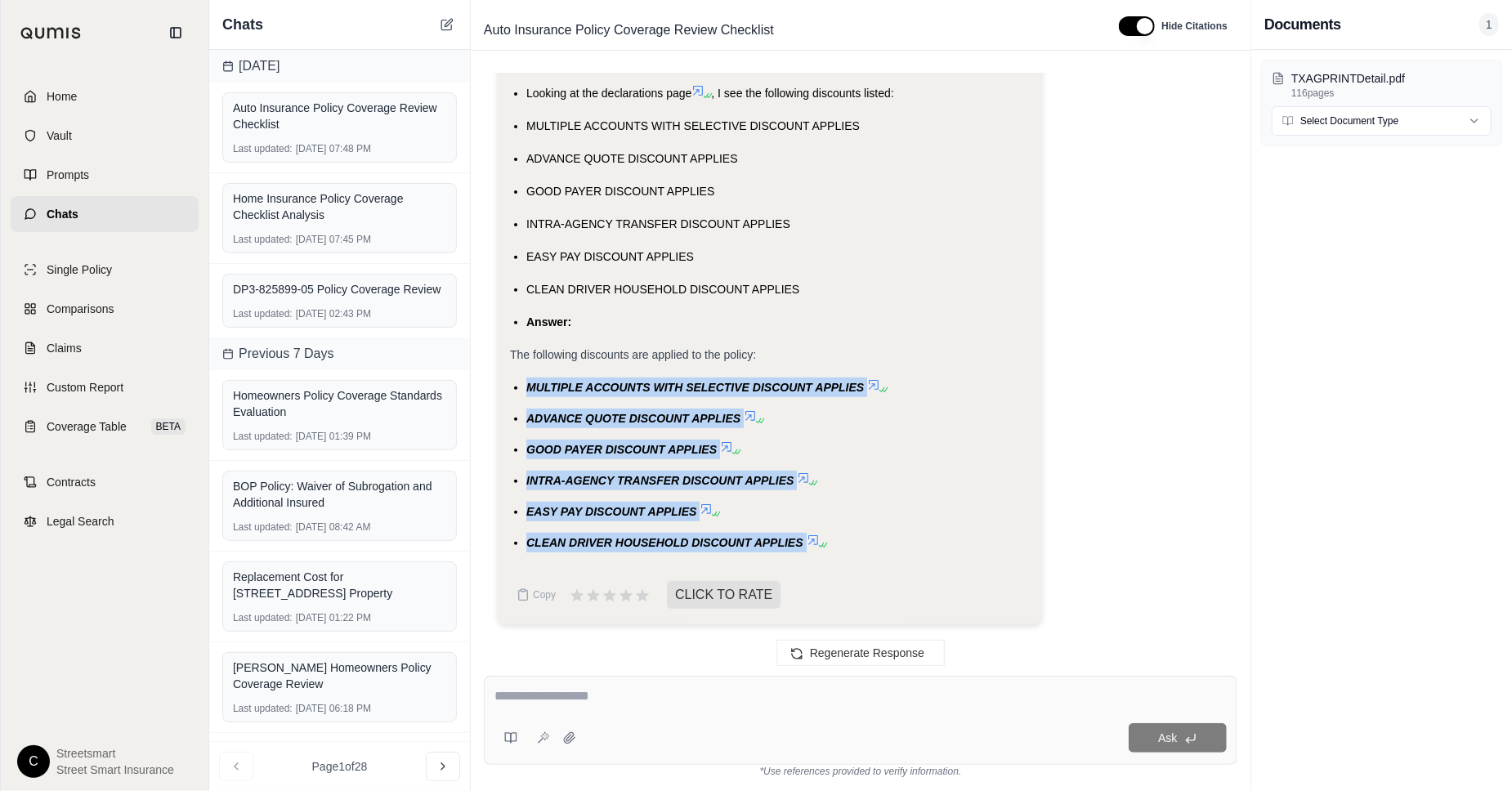
drag, startPoint x: 528, startPoint y: 381, endPoint x: 801, endPoint y: 559, distance: 325.9
click at [801, 559] on div "Okay, I will review the Selective Auto Insurance policy for [PERSON_NAME] and […" at bounding box center [770, 172] width 520 height 786
copy ul "MULTIPLE ACCOUNTS WITH SELECTIVE DISCOUNT APPLIES ADVANCE QUOTE DISCOUNT APPLIE…"
